Goal: Transaction & Acquisition: Purchase product/service

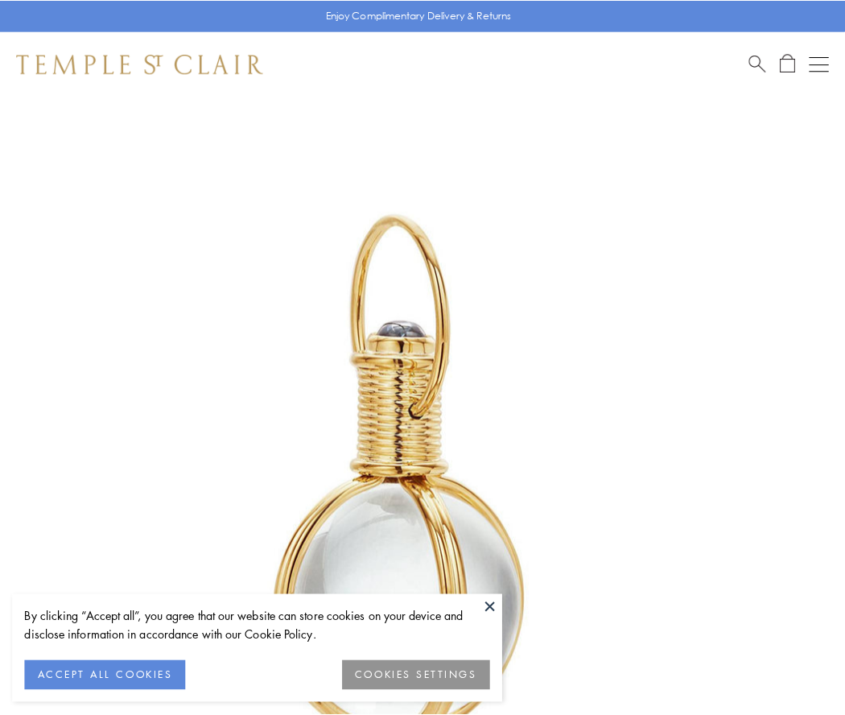
scroll to position [420, 0]
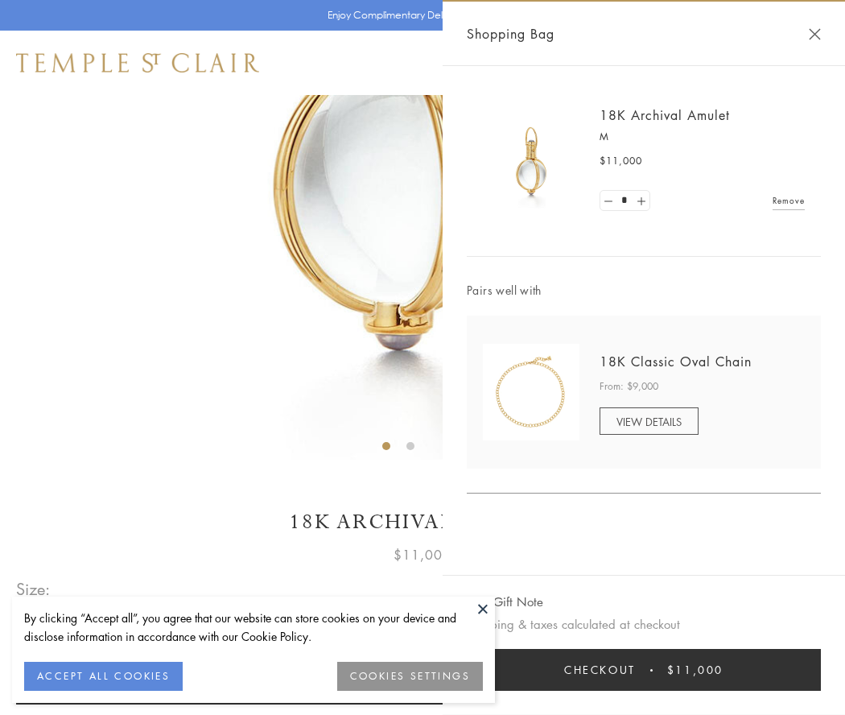
click at [644, 670] on button "Checkout $11,000" at bounding box center [644, 670] width 354 height 42
